Goal: Information Seeking & Learning: Learn about a topic

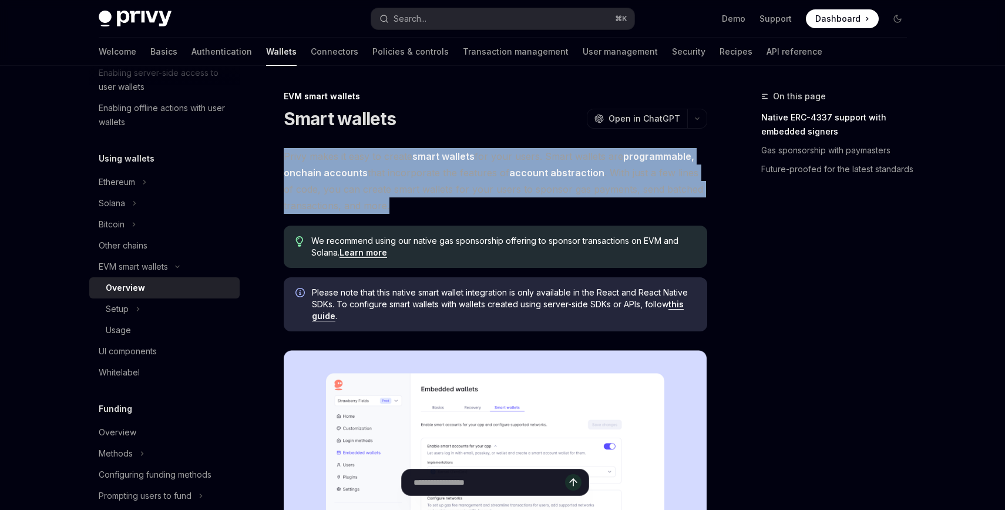
drag, startPoint x: 479, startPoint y: 207, endPoint x: 476, endPoint y: 144, distance: 62.9
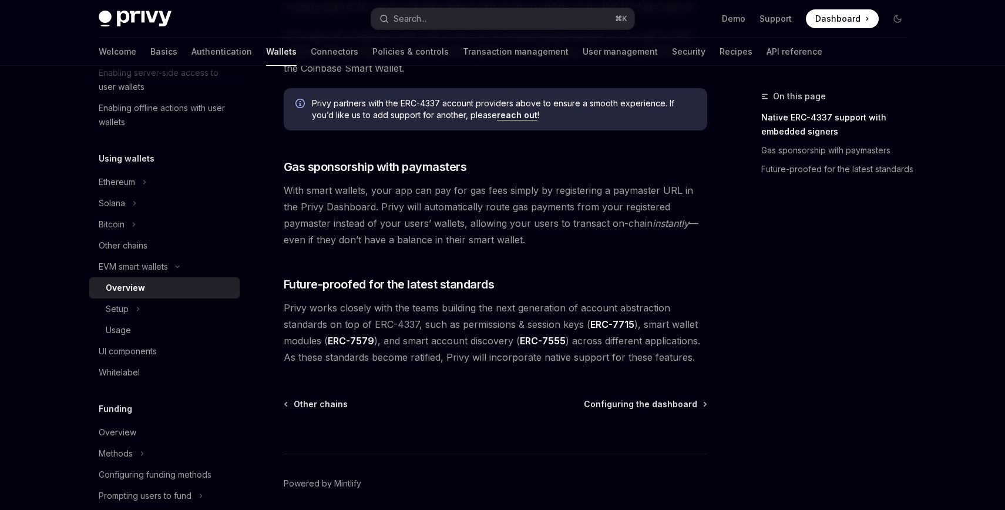
scroll to position [886, 0]
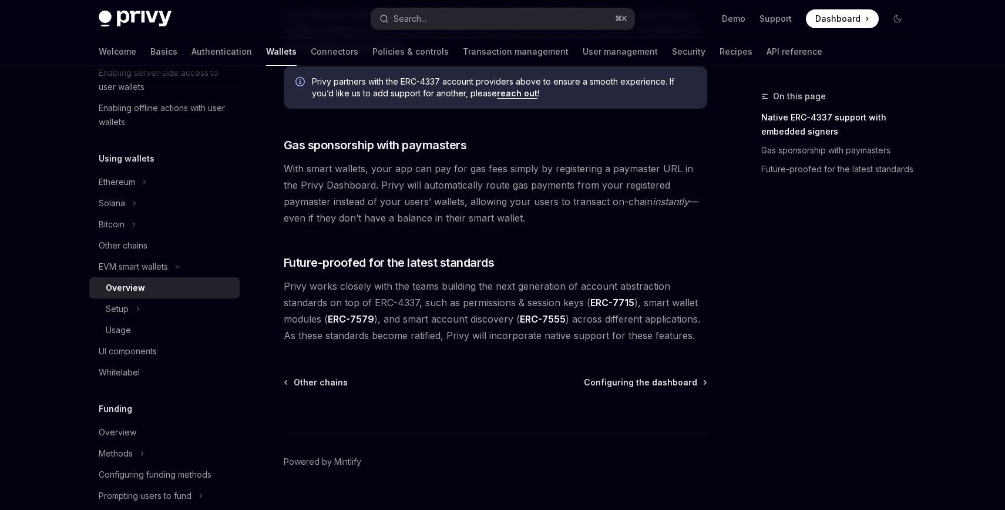
drag, startPoint x: 565, startPoint y: 214, endPoint x: 560, endPoint y: 163, distance: 51.4
click at [560, 163] on span "With smart wallets, your app can pay for gas fees simply by registering a payma…" at bounding box center [495, 193] width 423 height 66
drag, startPoint x: 543, startPoint y: 154, endPoint x: 578, endPoint y: 210, distance: 66.5
click at [578, 210] on span "With smart wallets, your app can pay for gas fees simply by registering a payma…" at bounding box center [495, 193] width 423 height 66
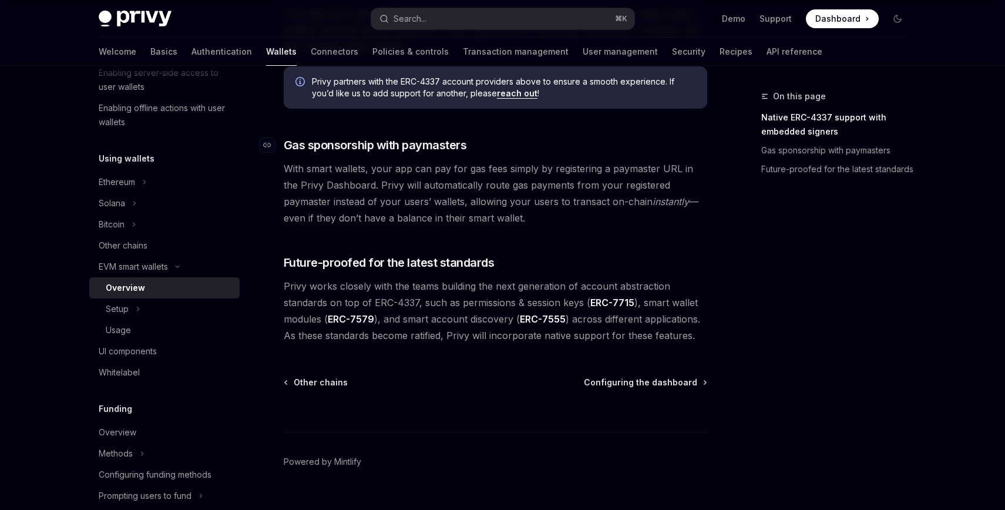
drag, startPoint x: 598, startPoint y: 213, endPoint x: 590, endPoint y: 150, distance: 64.0
click at [590, 150] on h3 "​ Gas sponsorship with paymasters" at bounding box center [495, 145] width 423 height 16
drag, startPoint x: 578, startPoint y: 157, endPoint x: 622, endPoint y: 214, distance: 71.5
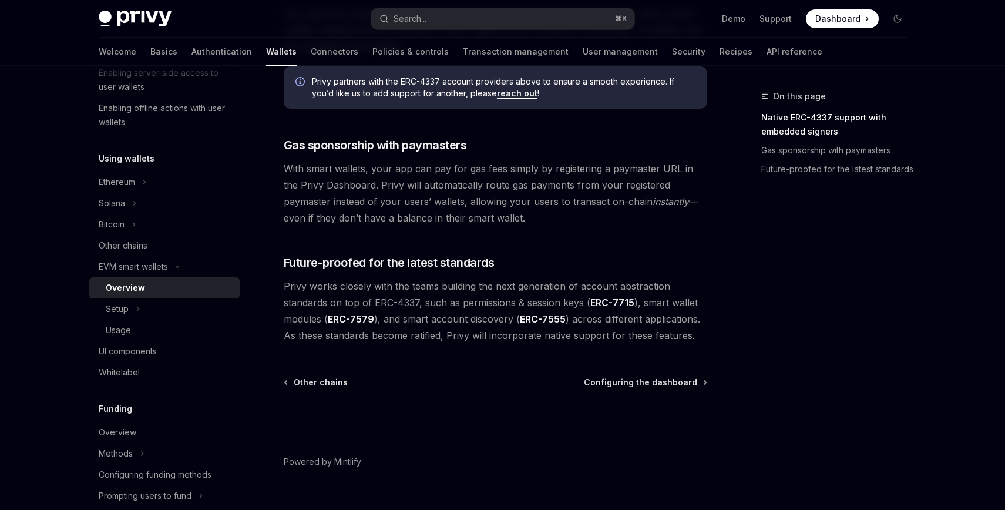
click at [622, 214] on span "With smart wallets, your app can pay for gas fees simply by registering a payma…" at bounding box center [495, 193] width 423 height 66
